Goal: Information Seeking & Learning: Learn about a topic

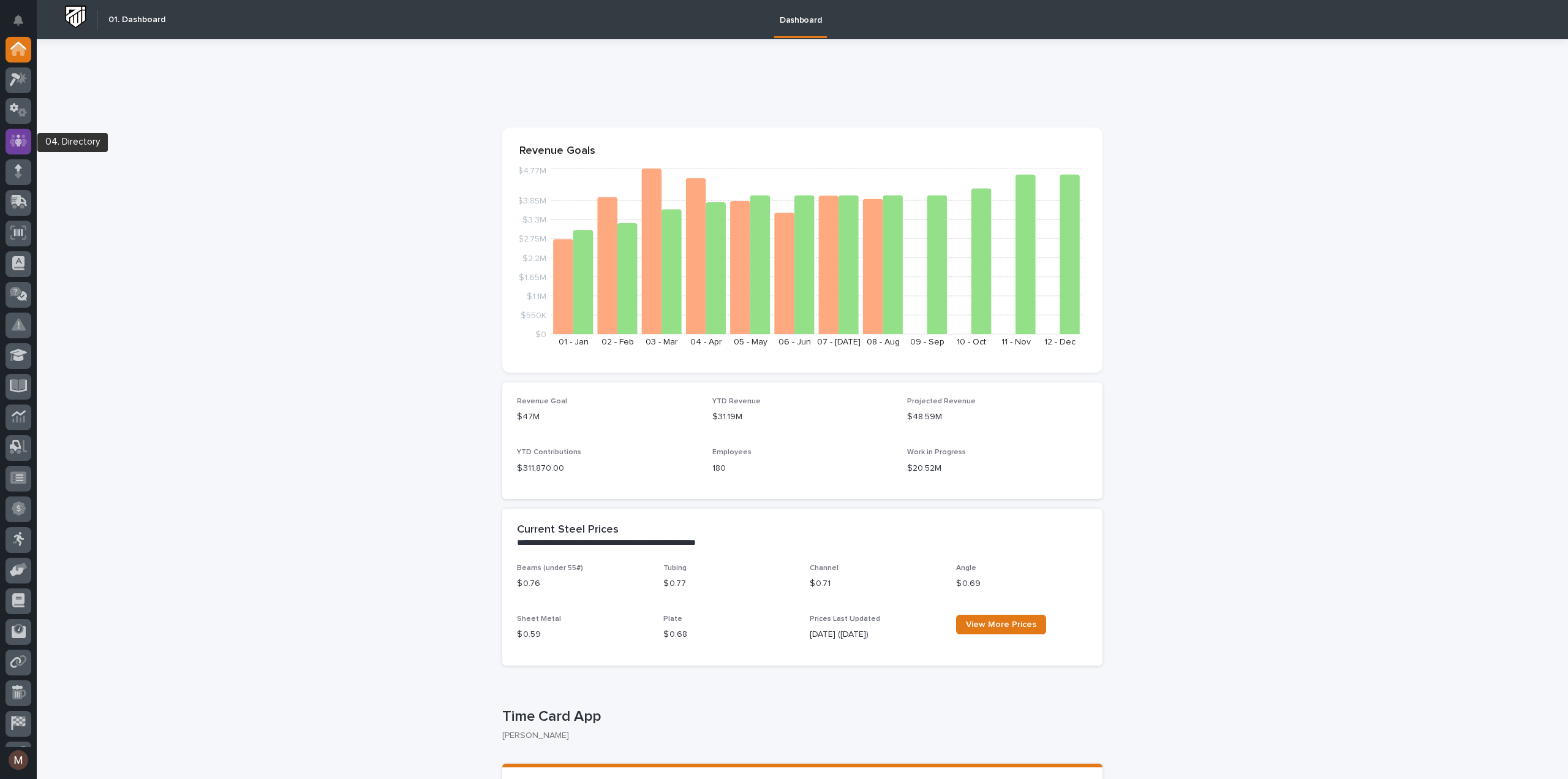
click at [9, 140] on div at bounding box center [18, 141] width 26 height 26
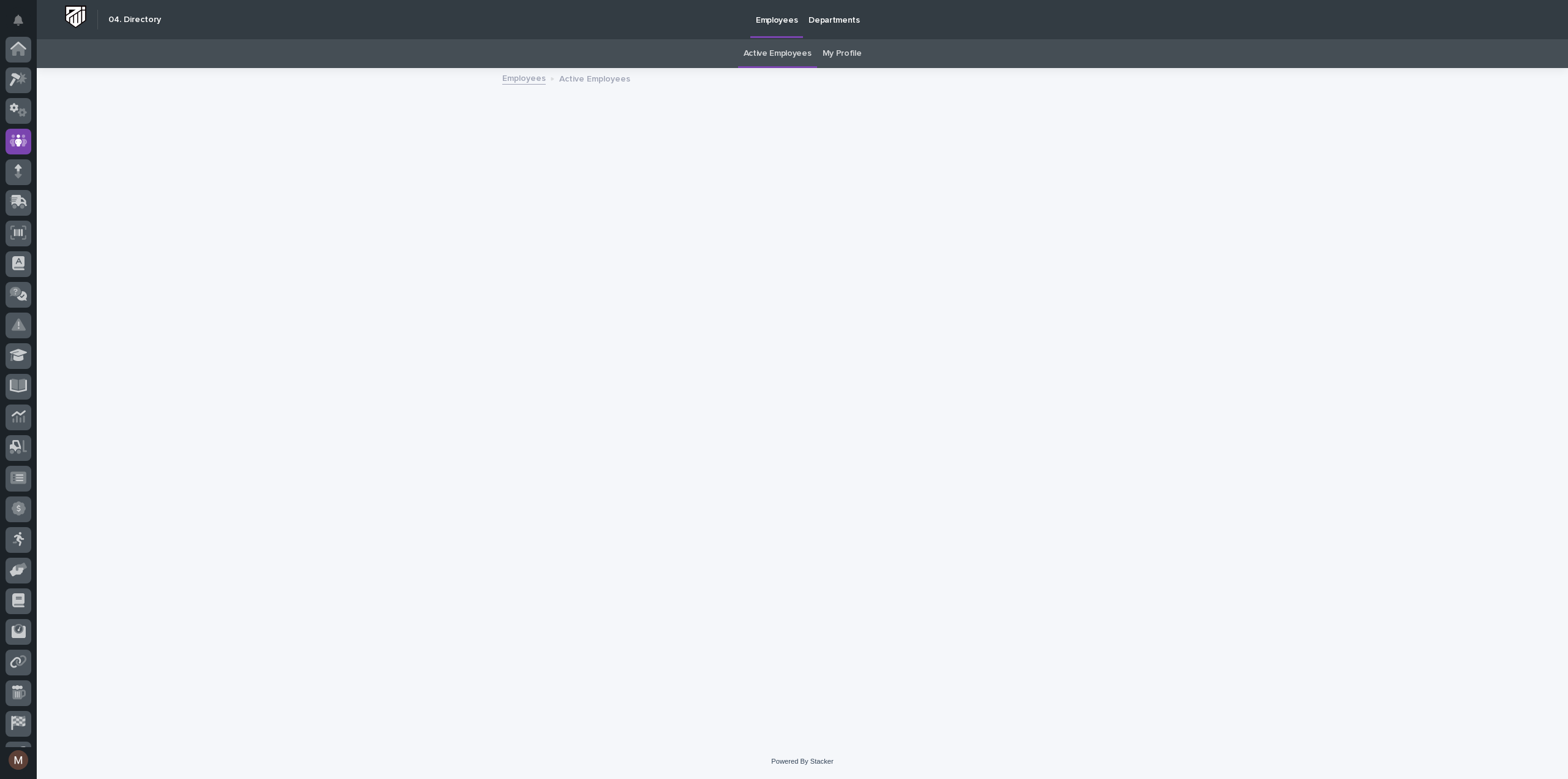
scroll to position [86, 0]
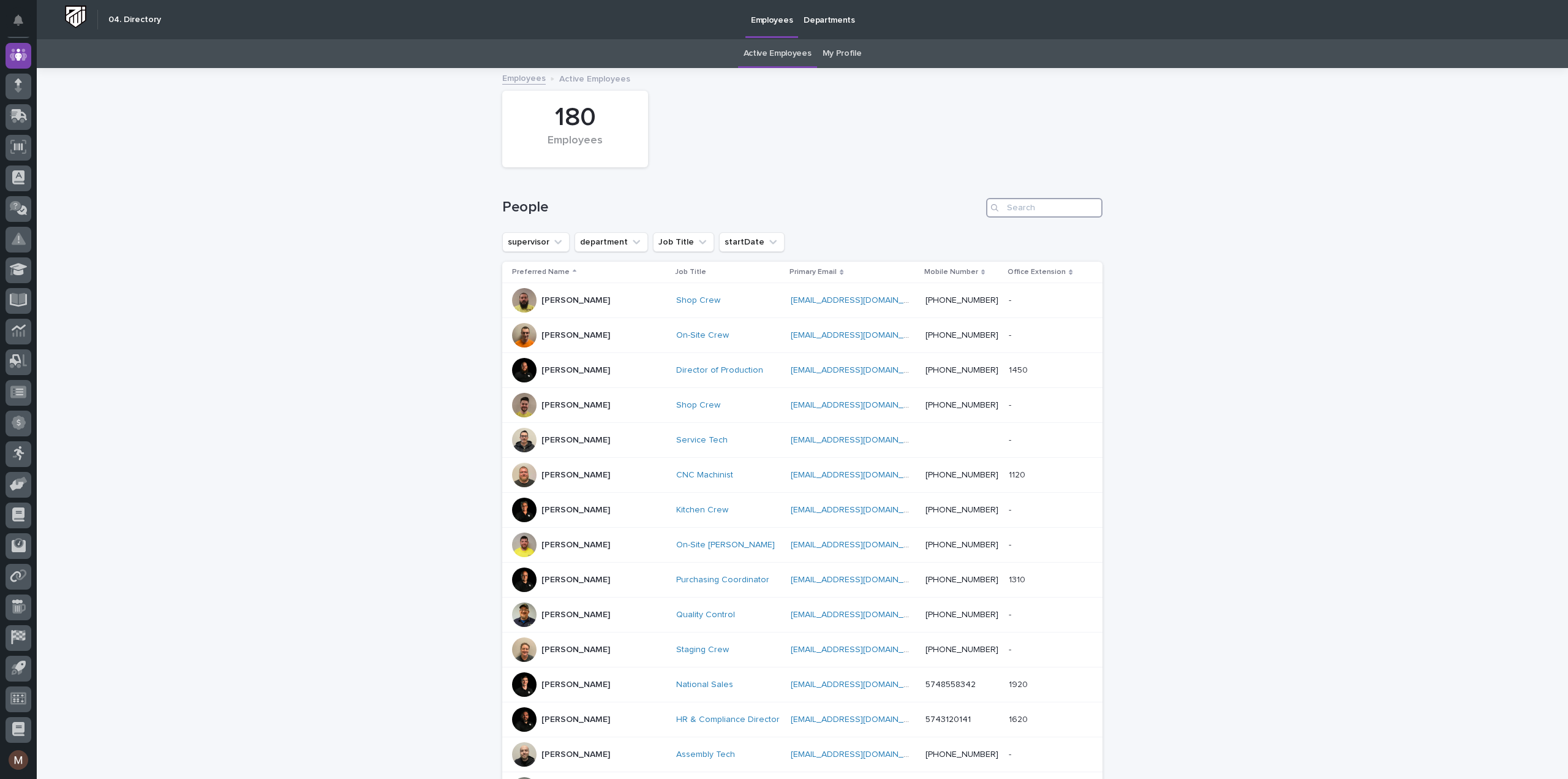
click at [1009, 205] on input "Search" at bounding box center [1044, 207] width 116 height 20
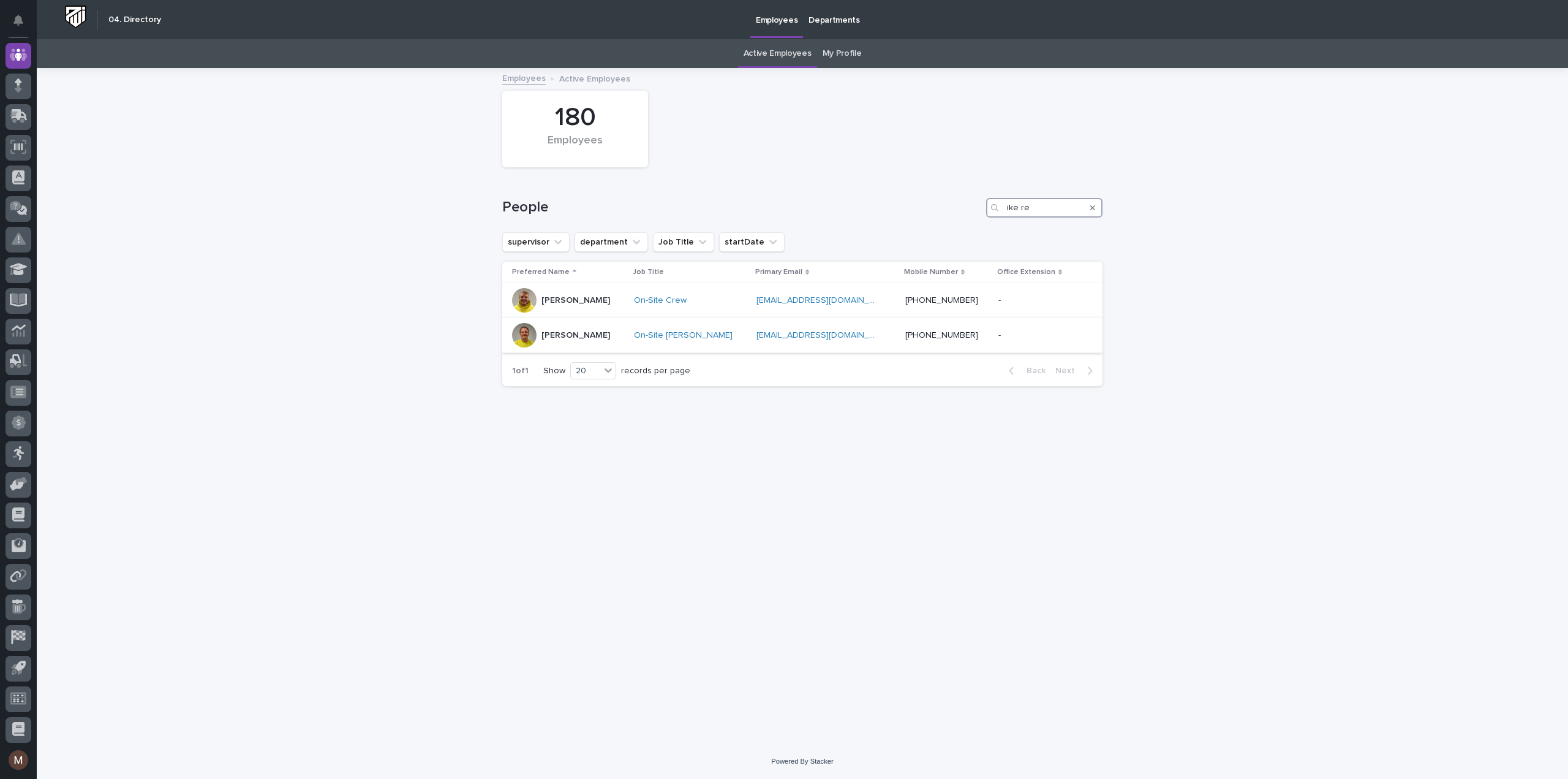
type input "ike re"
click at [565, 337] on p "Ike Reichert" at bounding box center [576, 335] width 69 height 10
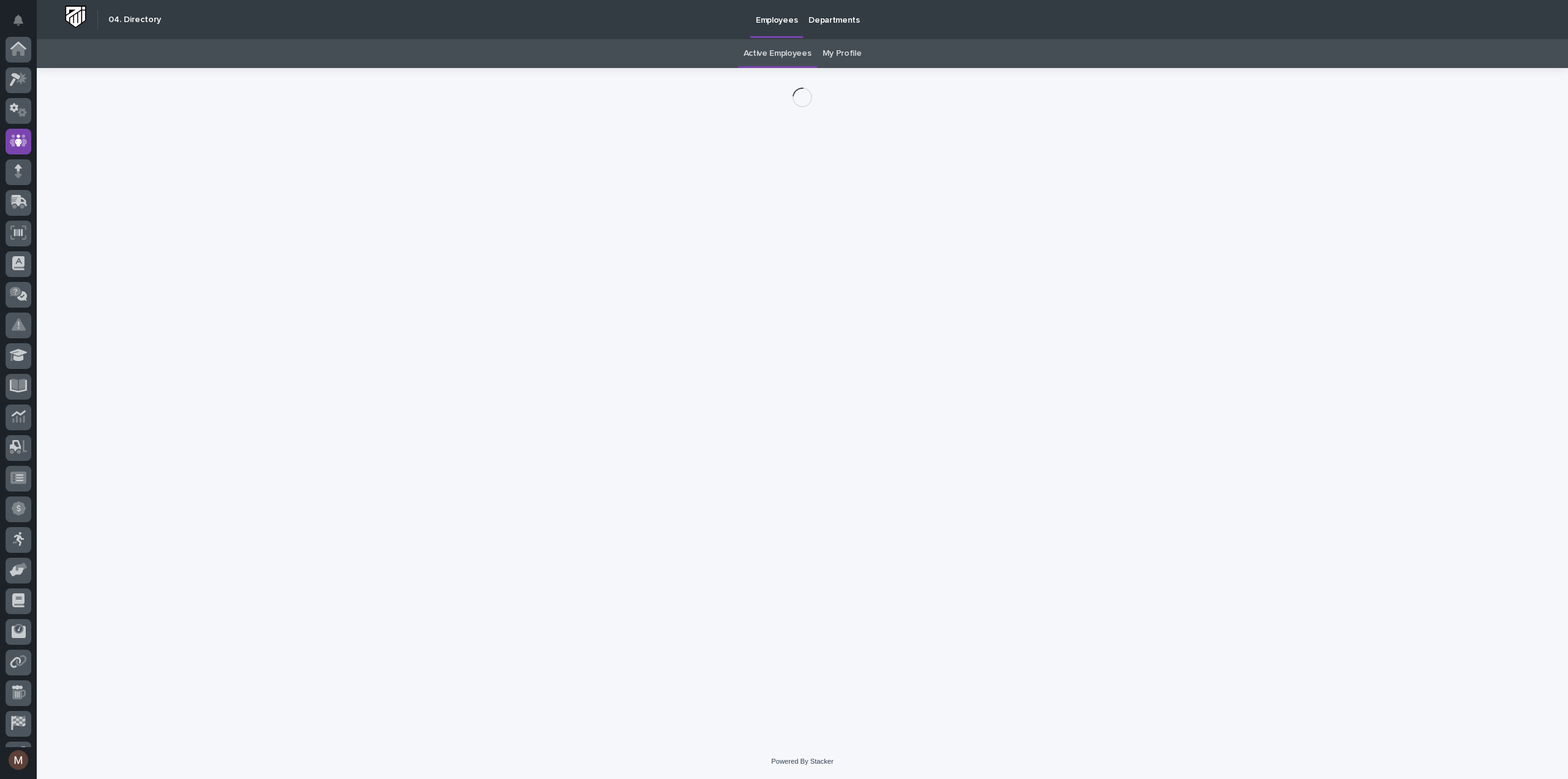
scroll to position [86, 0]
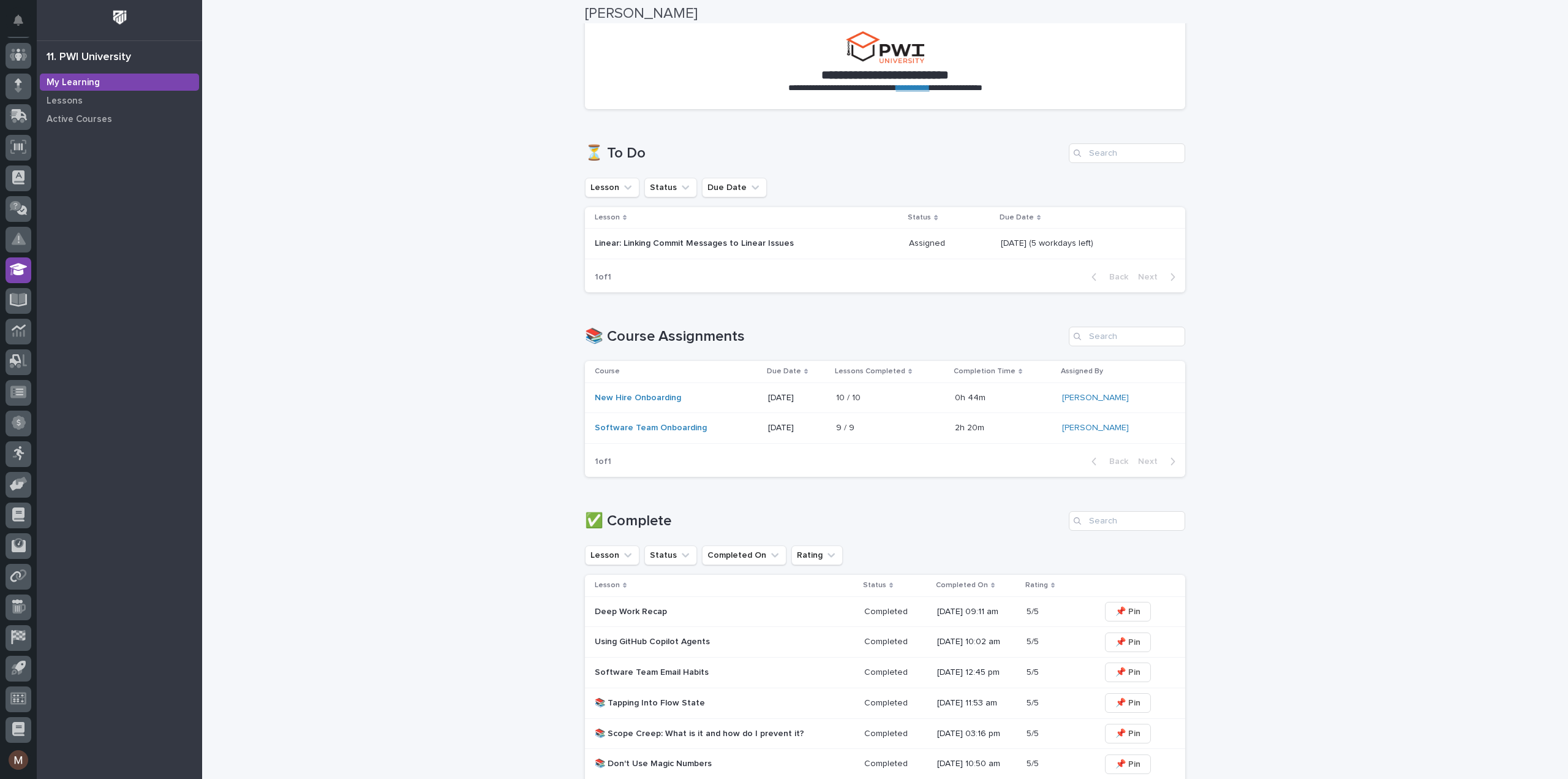
scroll to position [61, 0]
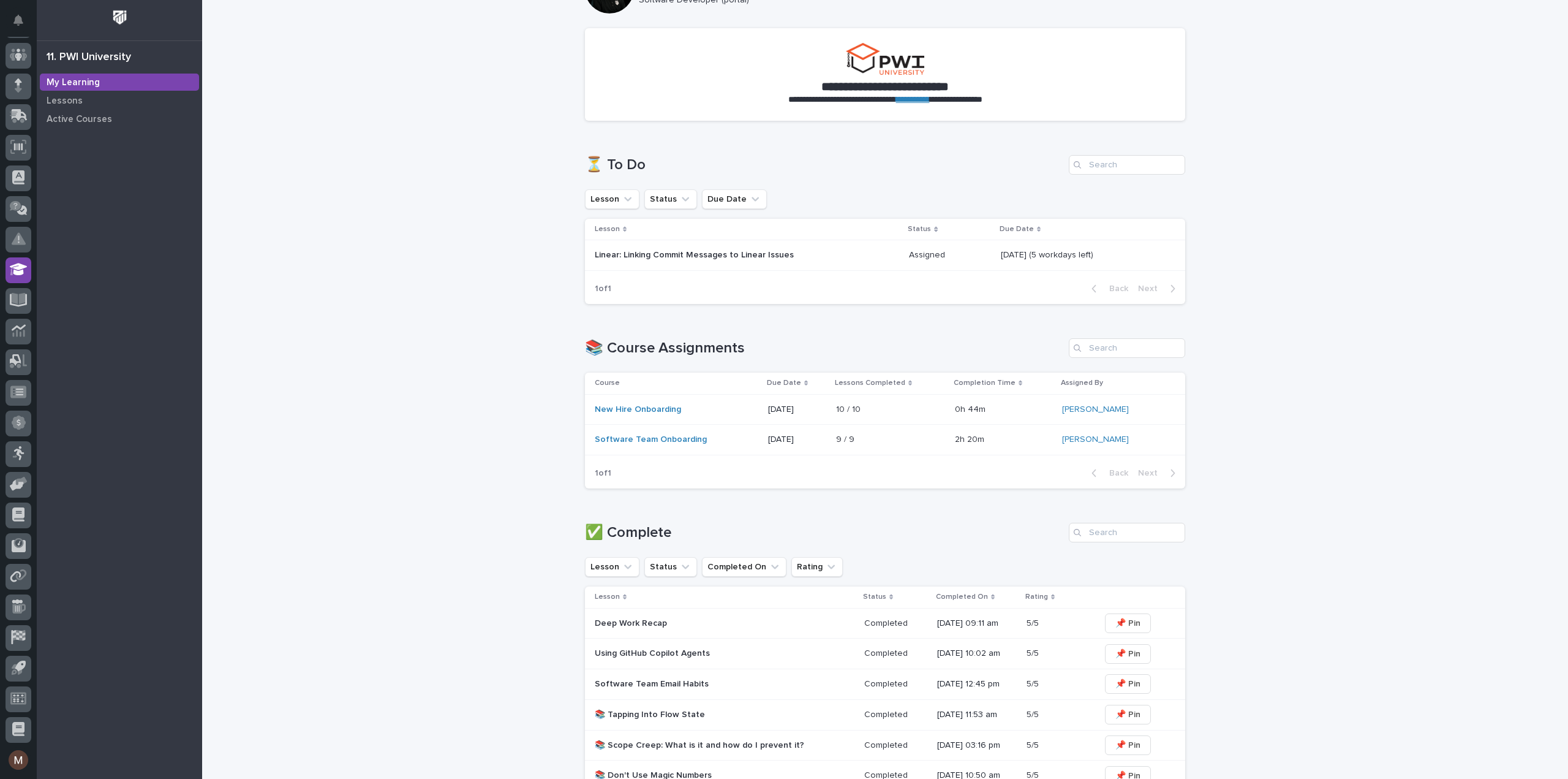
click at [710, 248] on div "Linear: Linking Commit Messages to Linear Issues" at bounding box center [702, 254] width 215 height 13
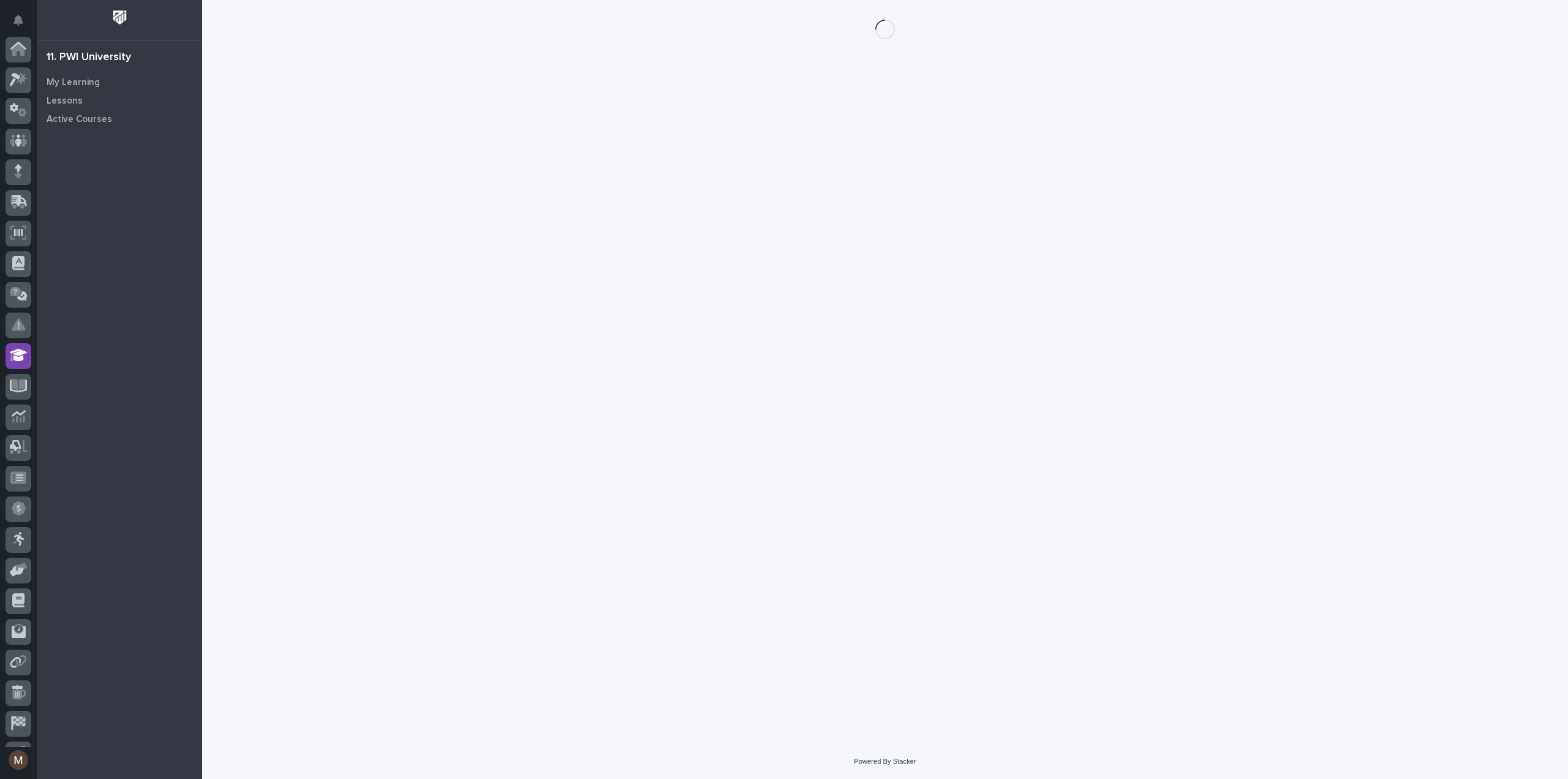
scroll to position [86, 0]
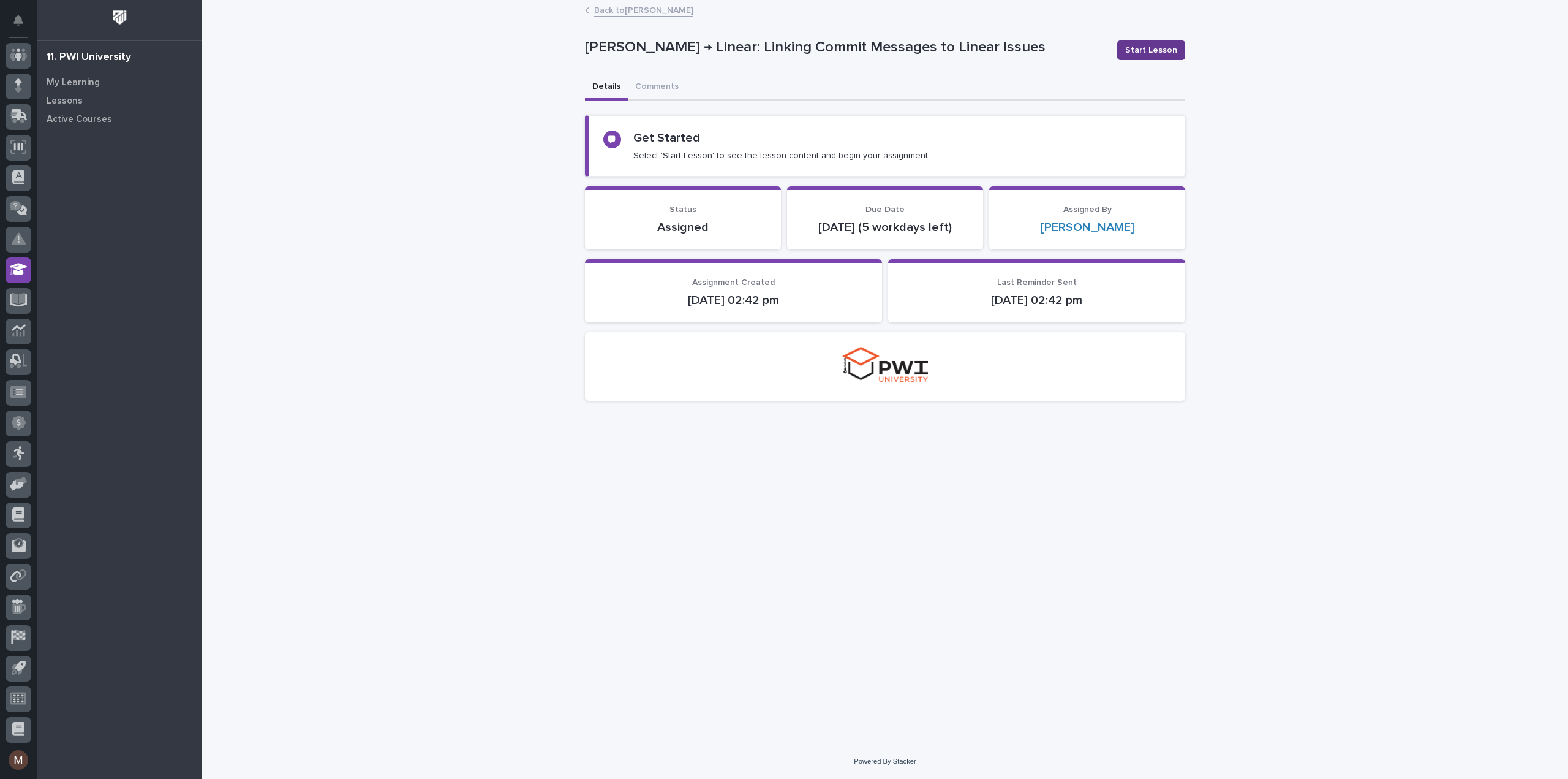
click at [1145, 45] on span "Start Lesson" at bounding box center [1151, 50] width 52 height 12
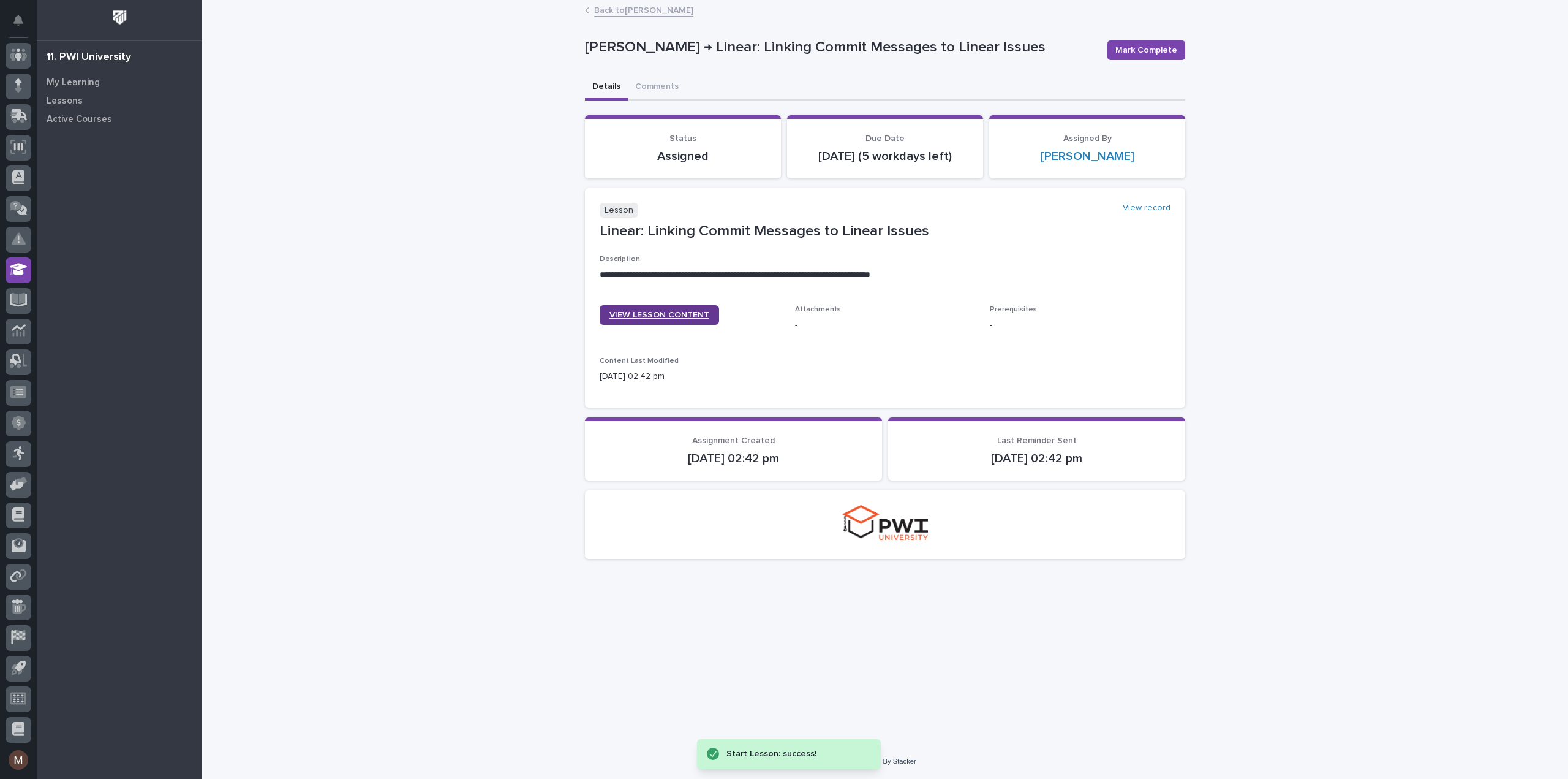
click at [660, 325] on link "VIEW LESSON CONTENT" at bounding box center [659, 314] width 119 height 20
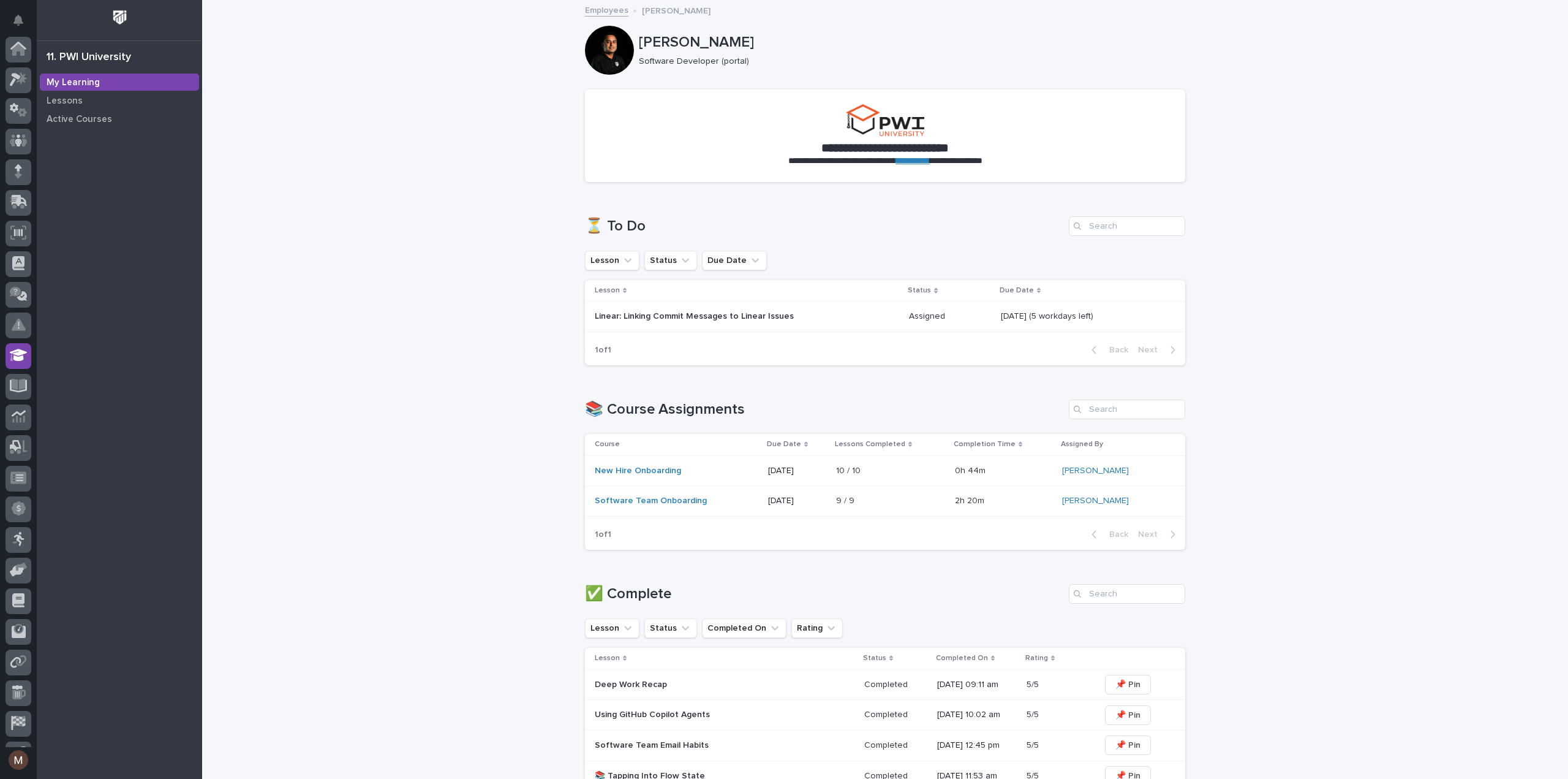
scroll to position [86, 0]
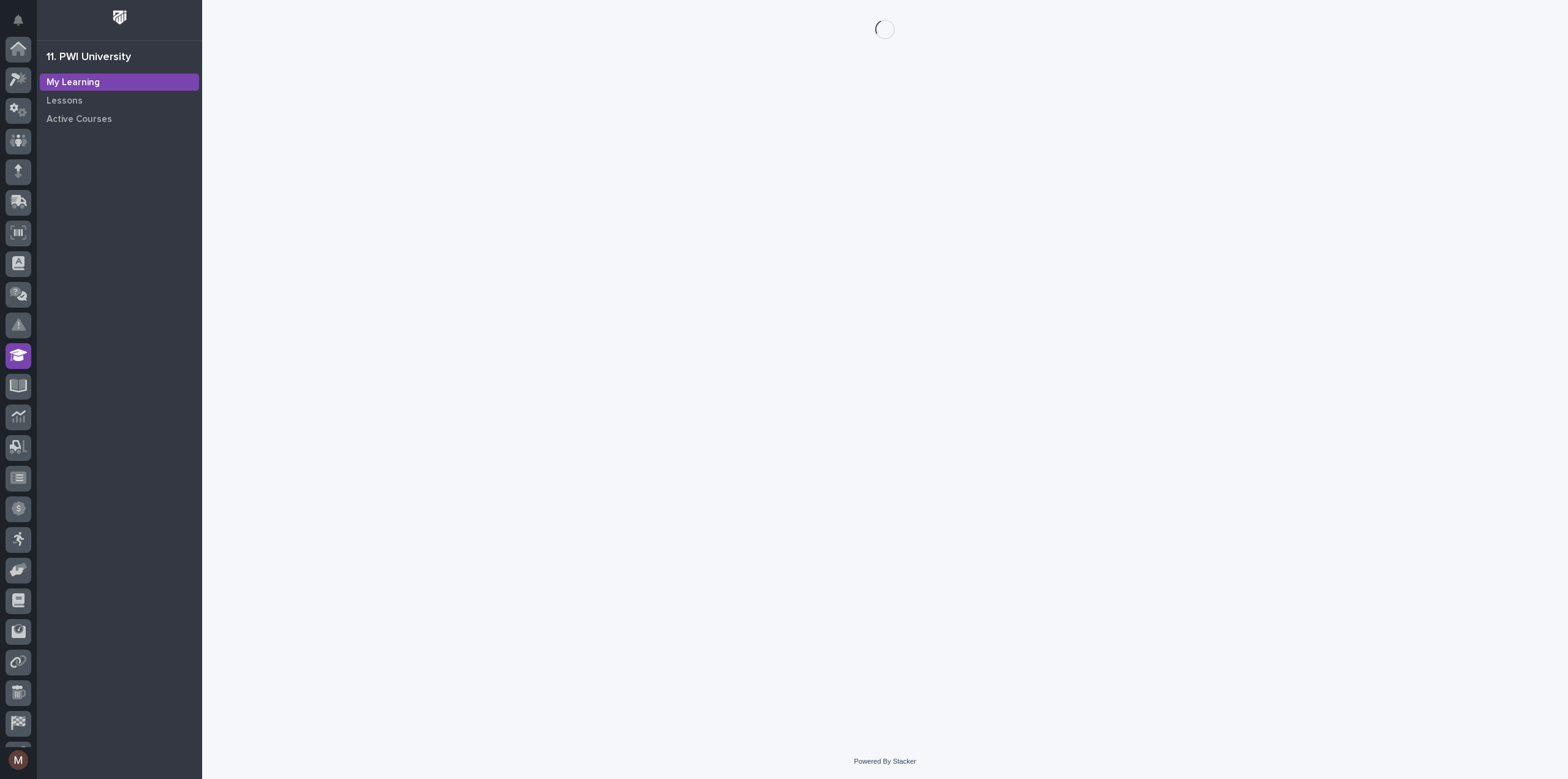
scroll to position [86, 0]
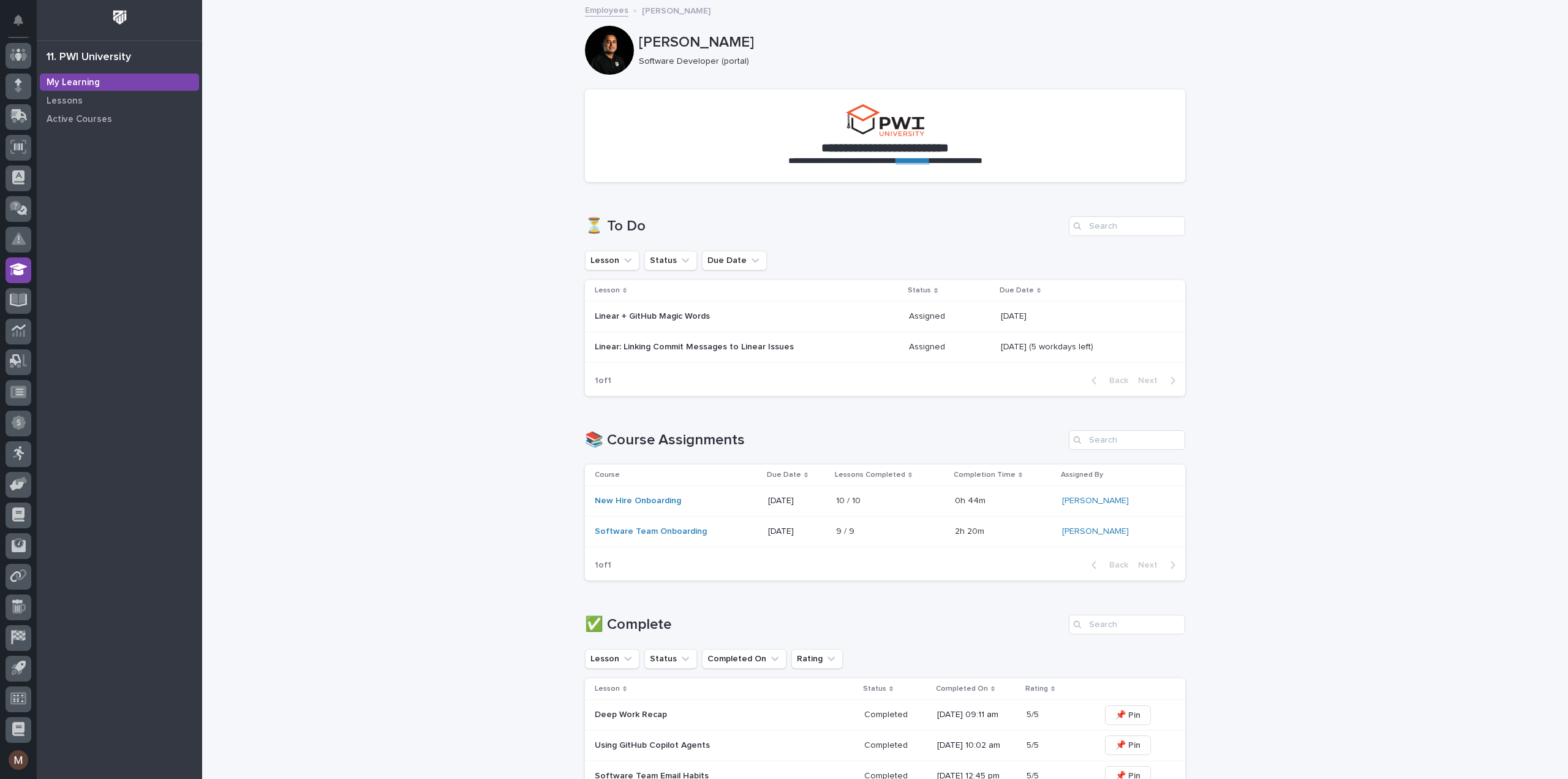
click at [654, 316] on p "Linear + GitHub Magic Words" at bounding box center [702, 316] width 215 height 10
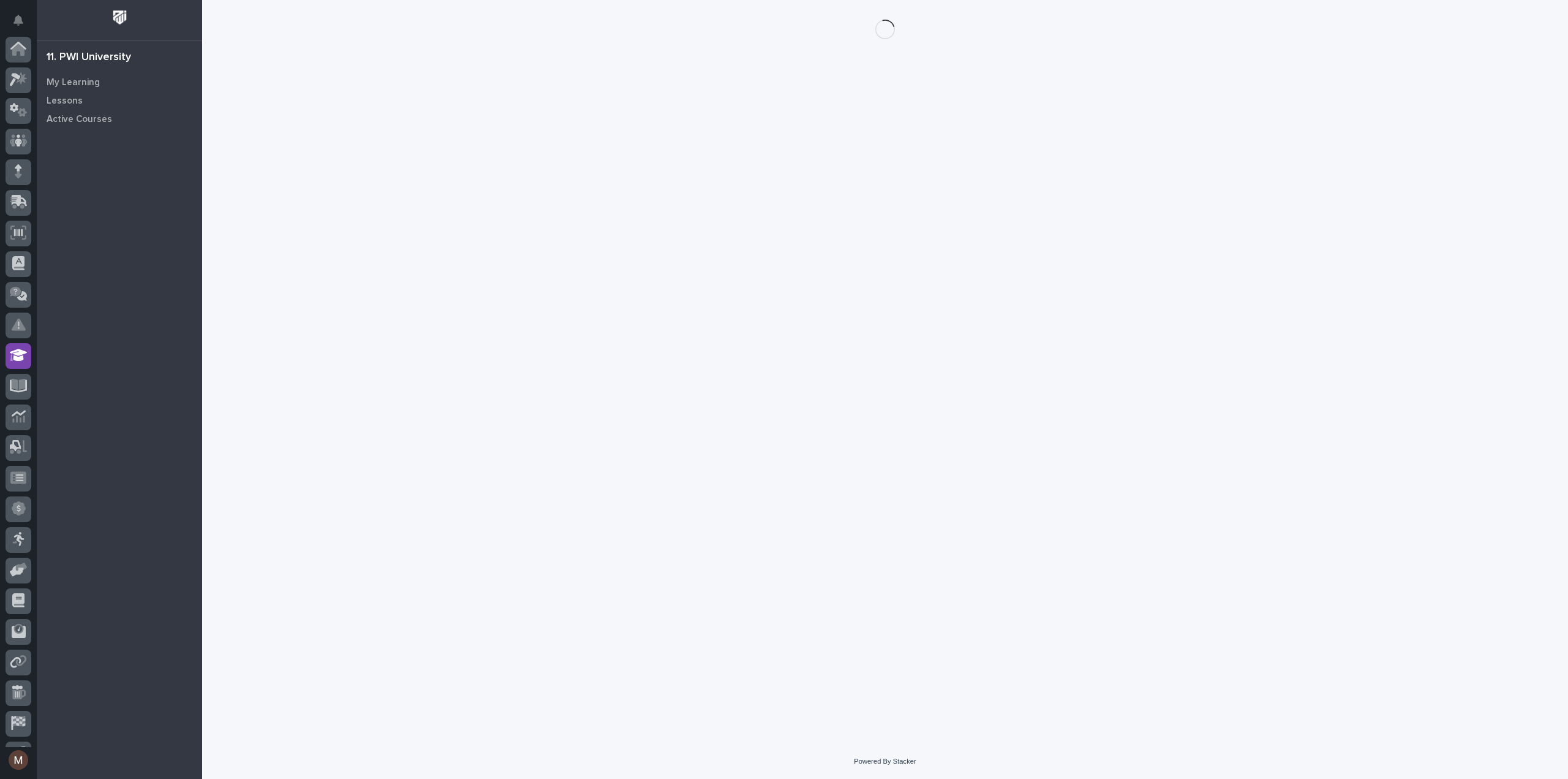
scroll to position [86, 0]
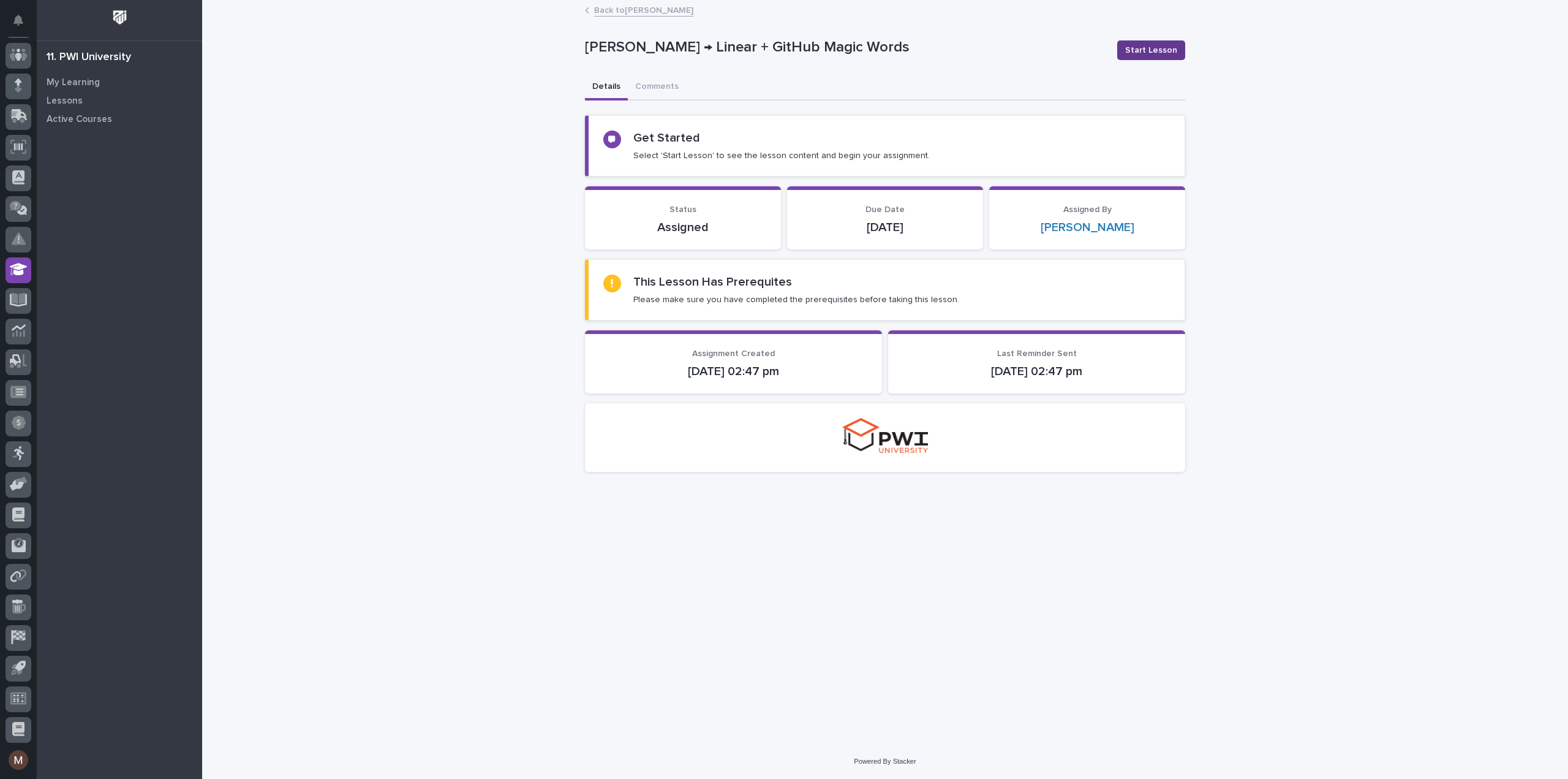
click at [1162, 50] on span "Start Lesson" at bounding box center [1151, 50] width 52 height 12
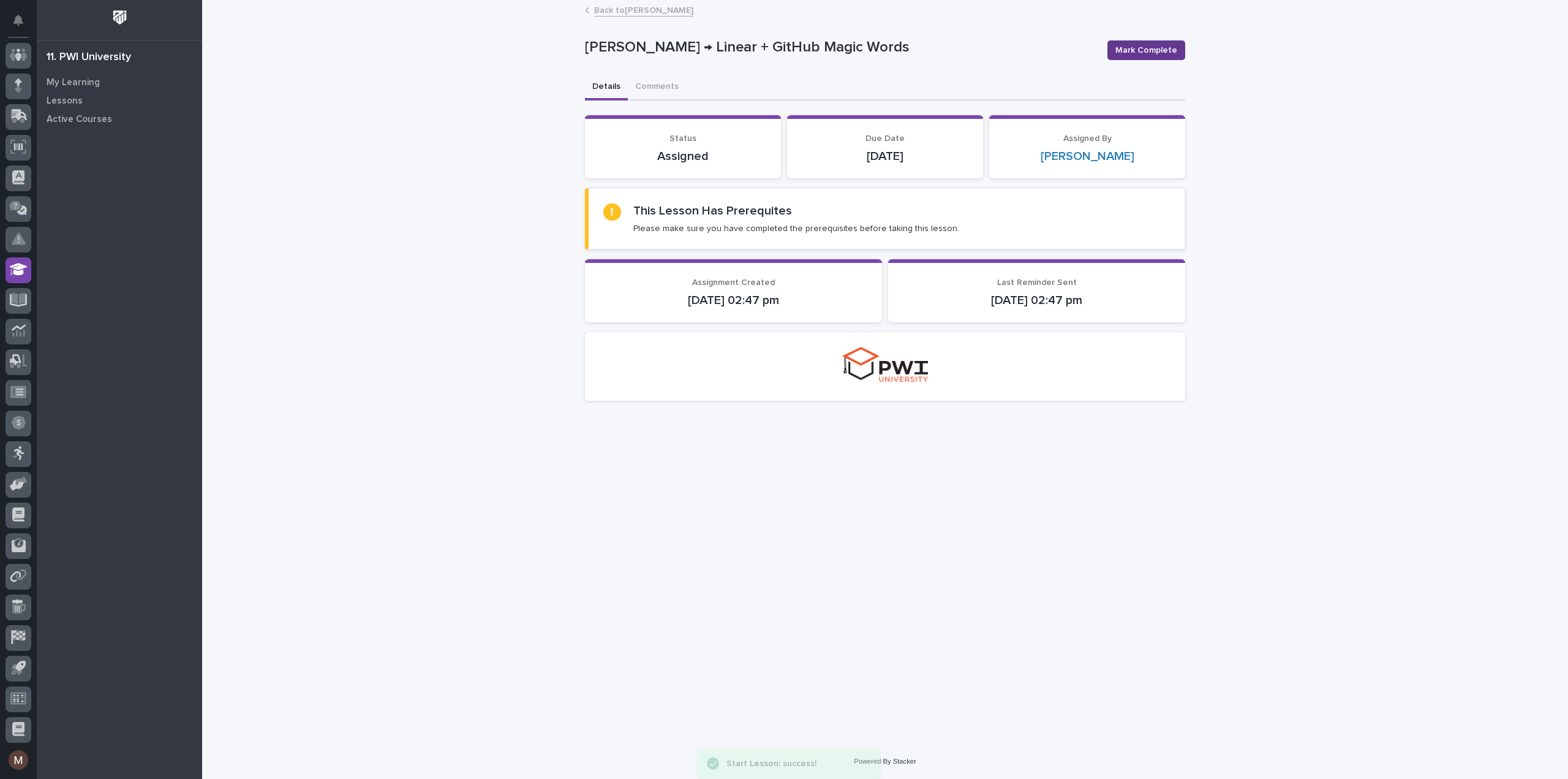
click at [1162, 52] on span "Mark Complete" at bounding box center [1146, 50] width 62 height 12
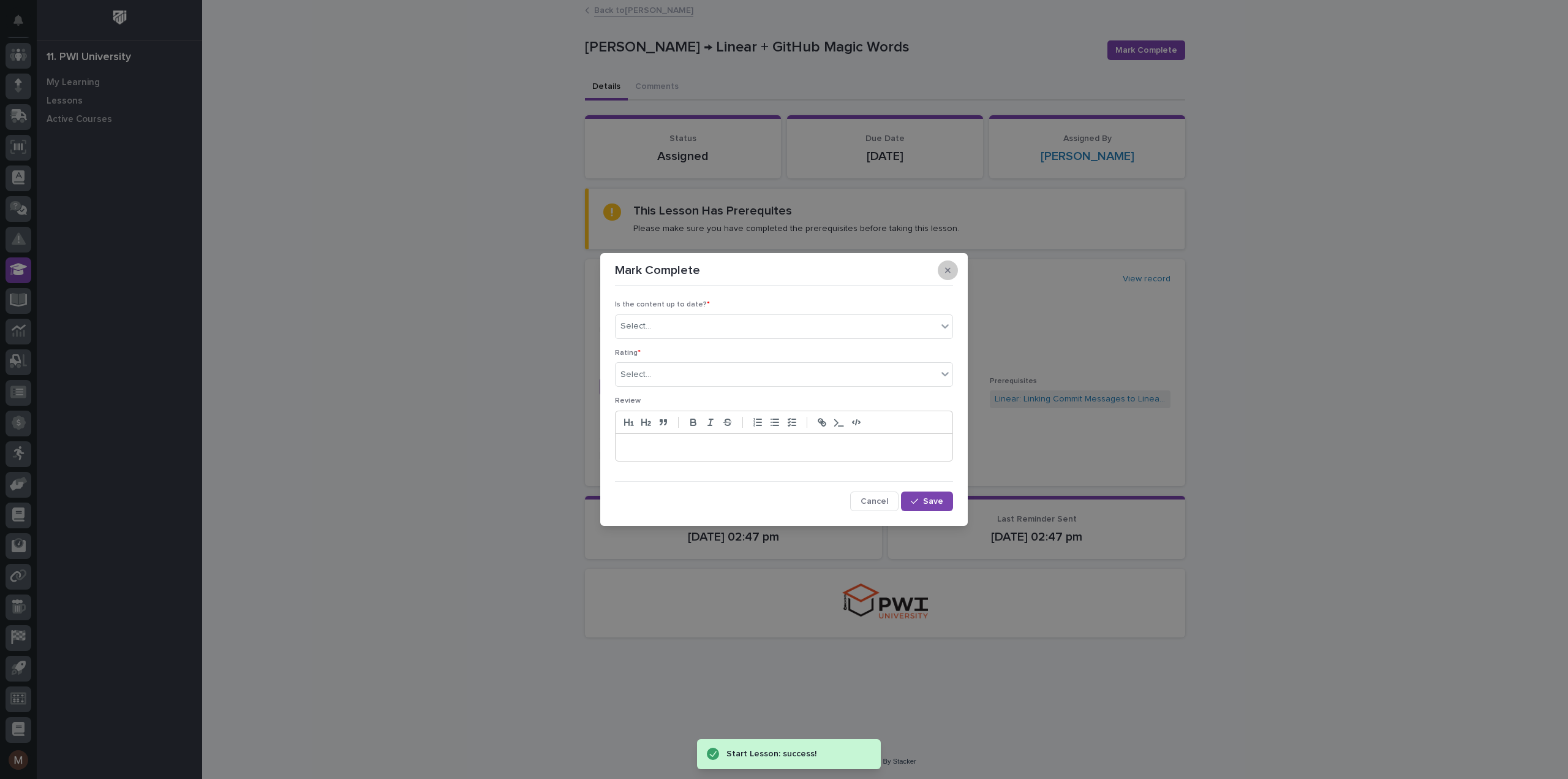
click at [950, 263] on button "button" at bounding box center [948, 270] width 20 height 20
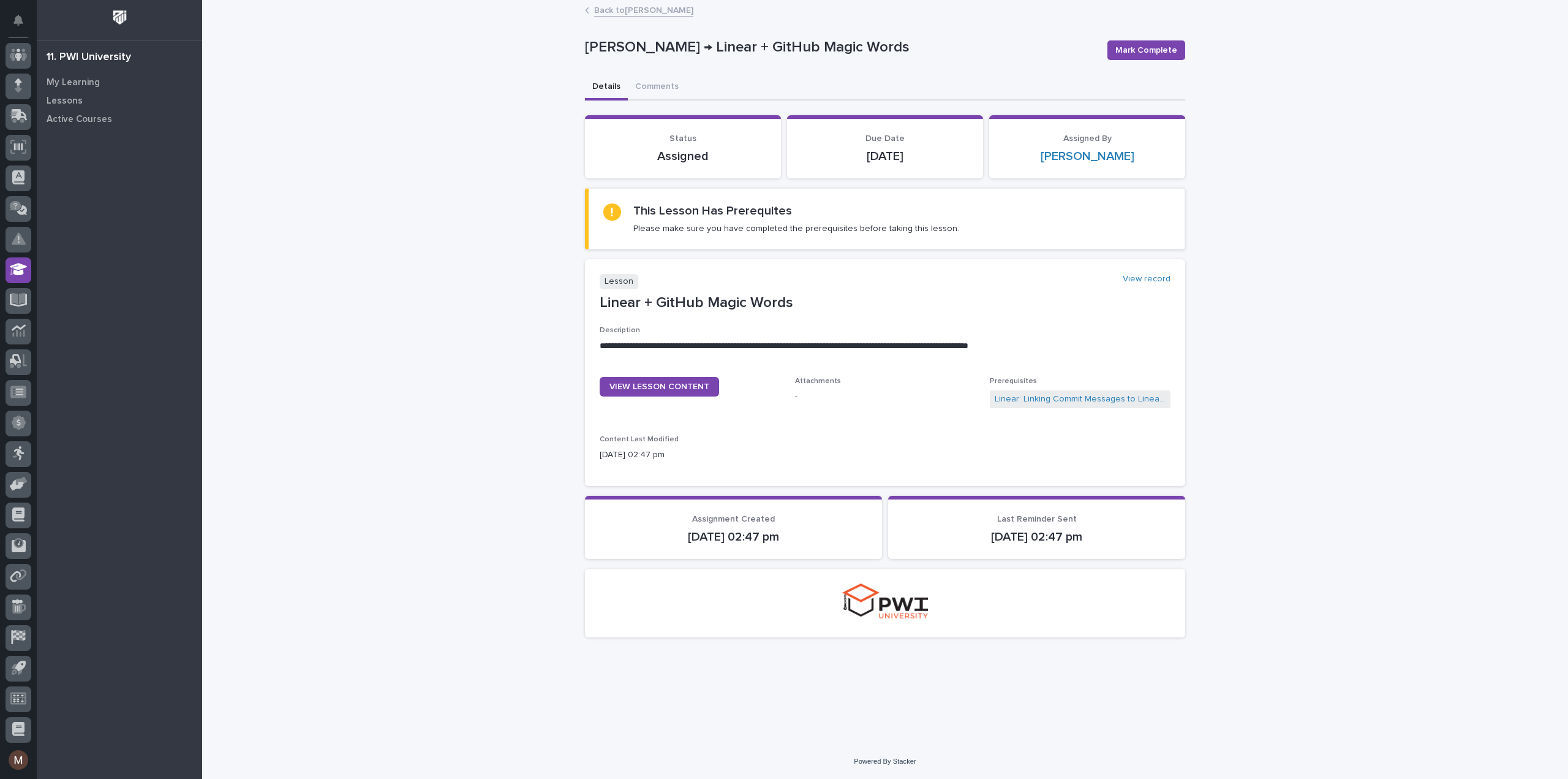
click at [715, 225] on p "Please make sure you have completed the prerequisites before taking this lesson." at bounding box center [796, 228] width 326 height 11
click at [699, 385] on span "VIEW LESSON CONTENT" at bounding box center [660, 386] width 100 height 9
click at [701, 223] on p "Please make sure you have completed the prerequisites before taking this lesson." at bounding box center [796, 228] width 326 height 11
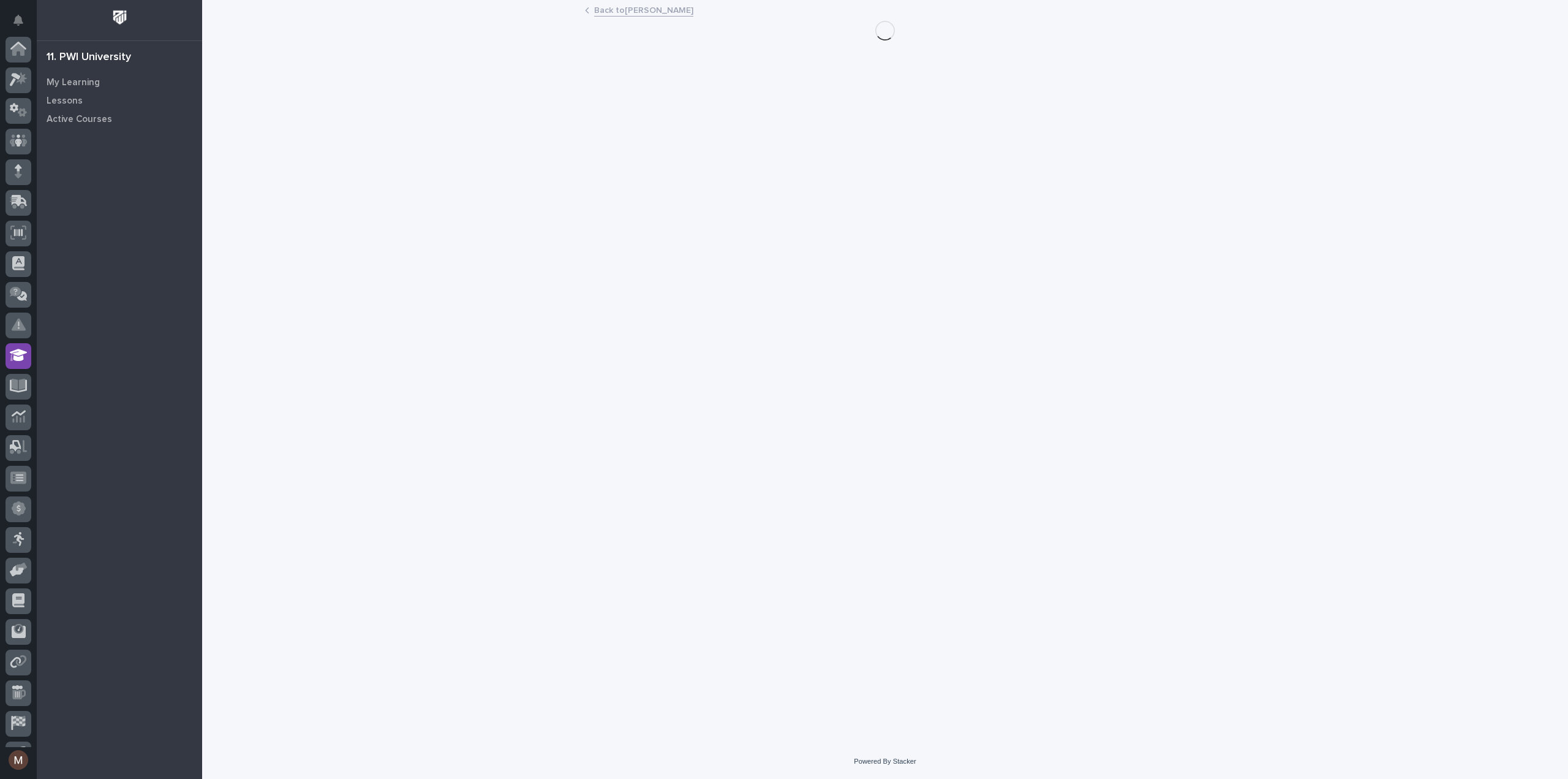
scroll to position [86, 0]
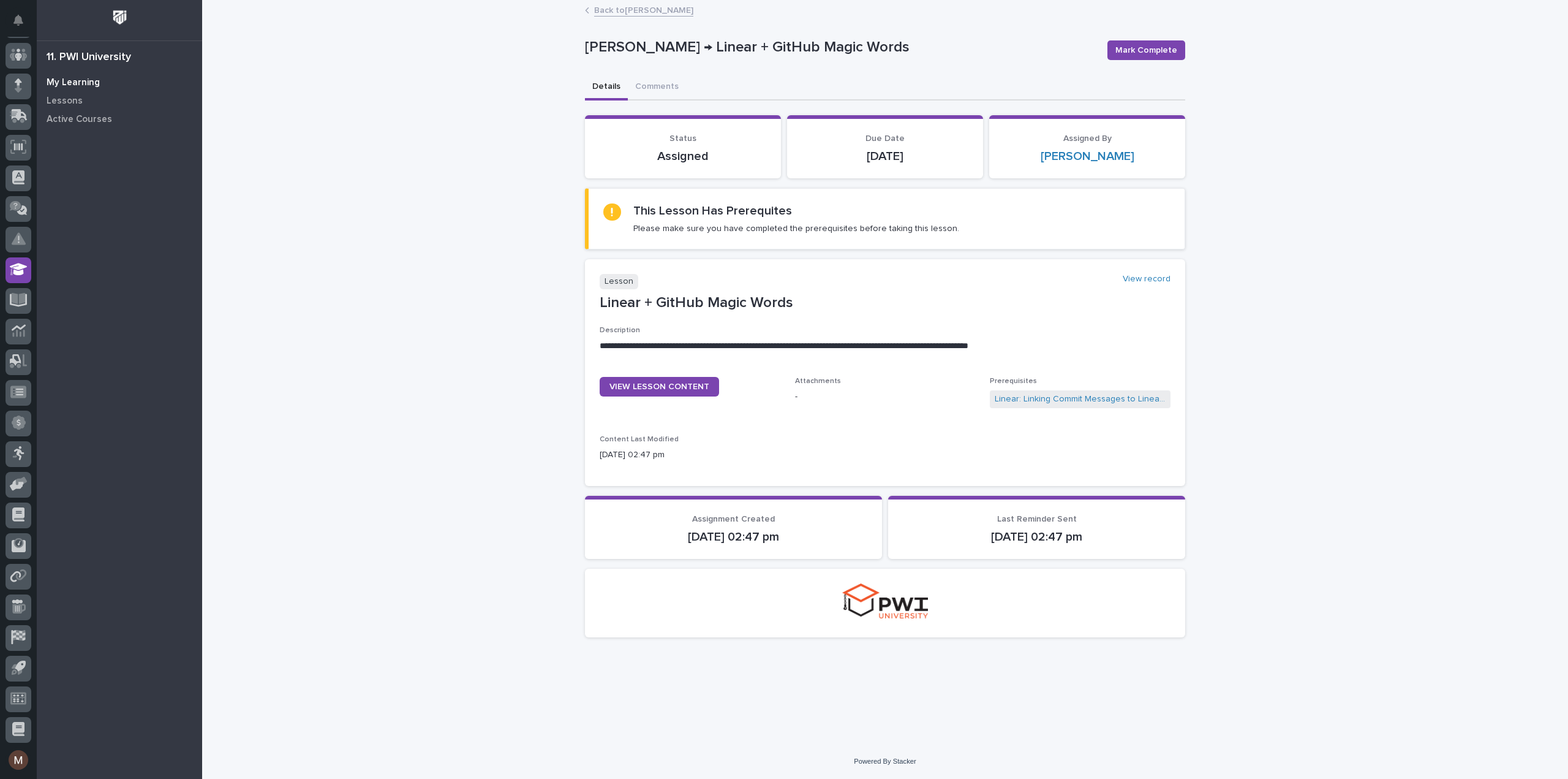
click at [79, 80] on p "My Learning" at bounding box center [73, 83] width 53 height 11
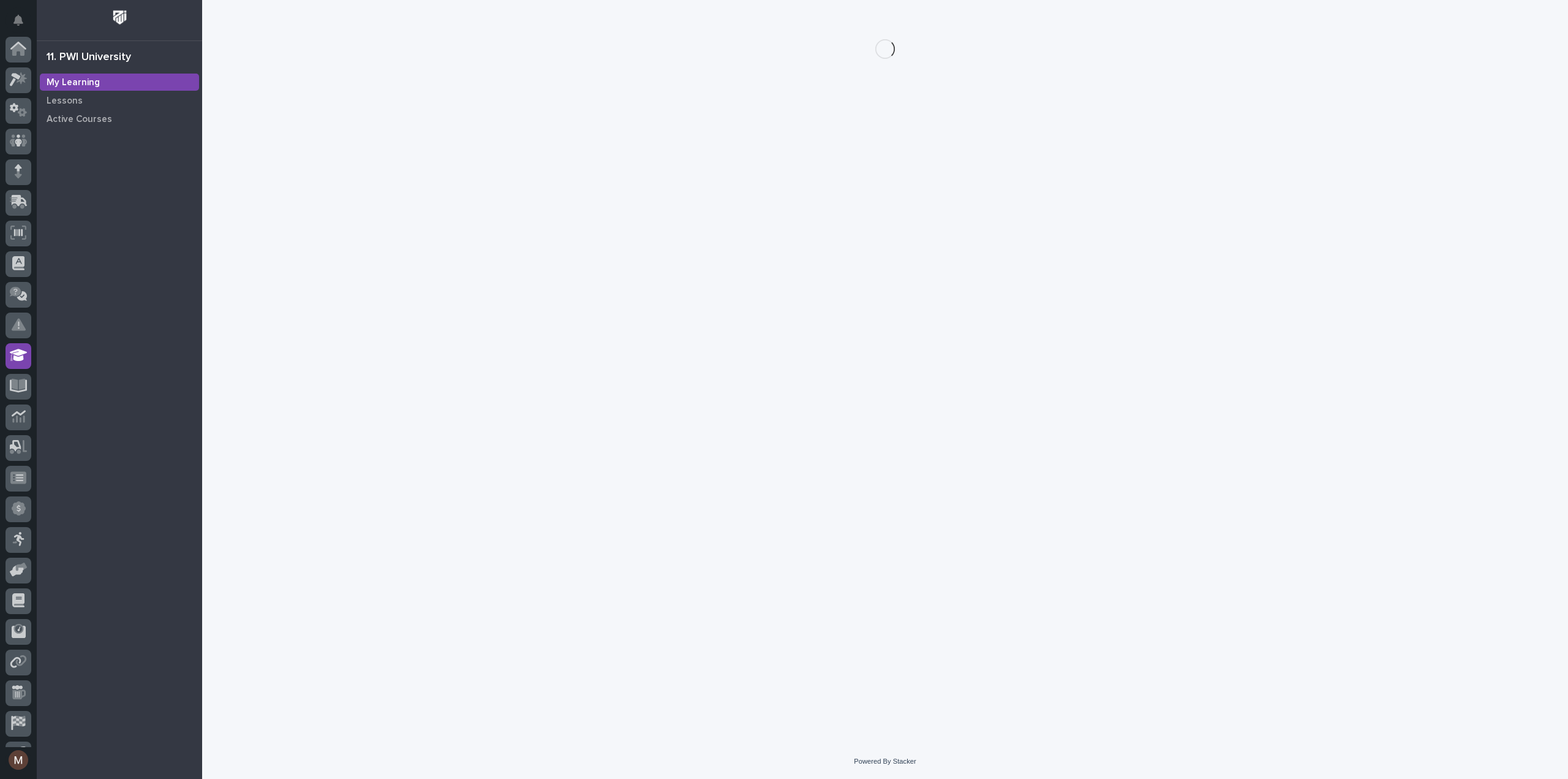
scroll to position [86, 0]
